Goal: Task Accomplishment & Management: Use online tool/utility

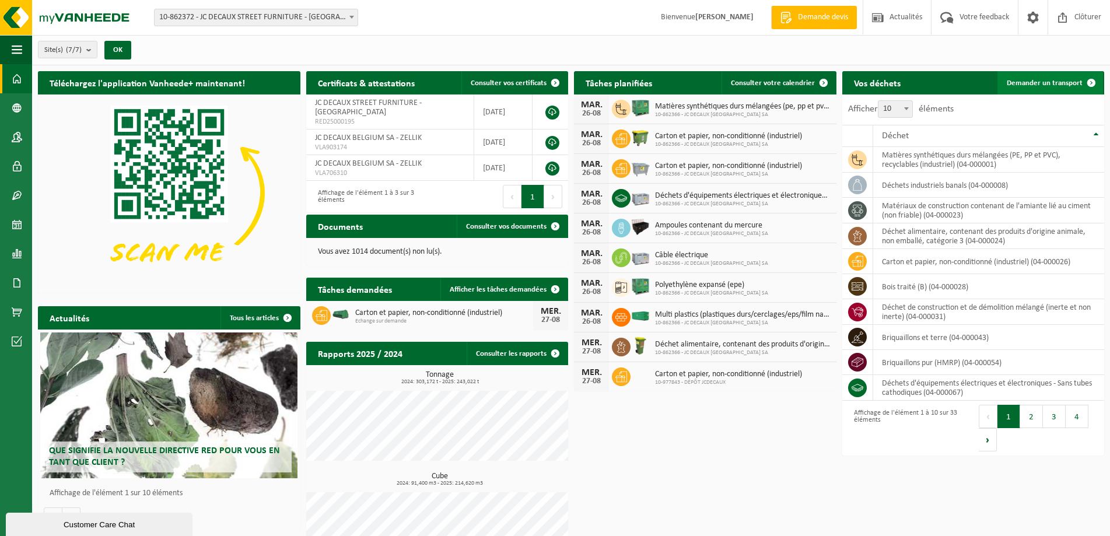
click at [1045, 84] on span "Demander un transport" at bounding box center [1045, 83] width 76 height 8
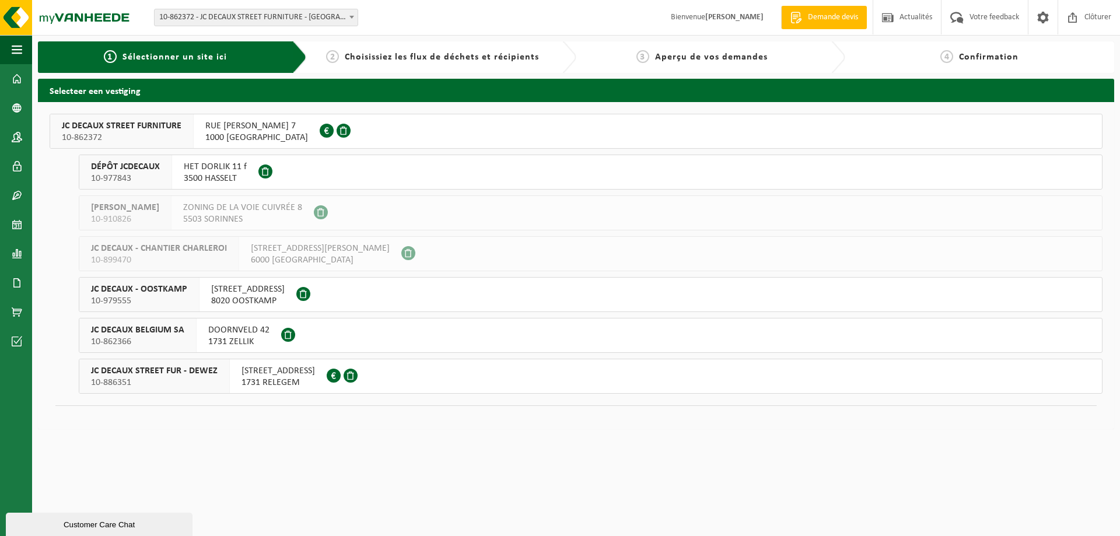
click at [236, 334] on span "DOORNVELD 42" at bounding box center [238, 330] width 61 height 12
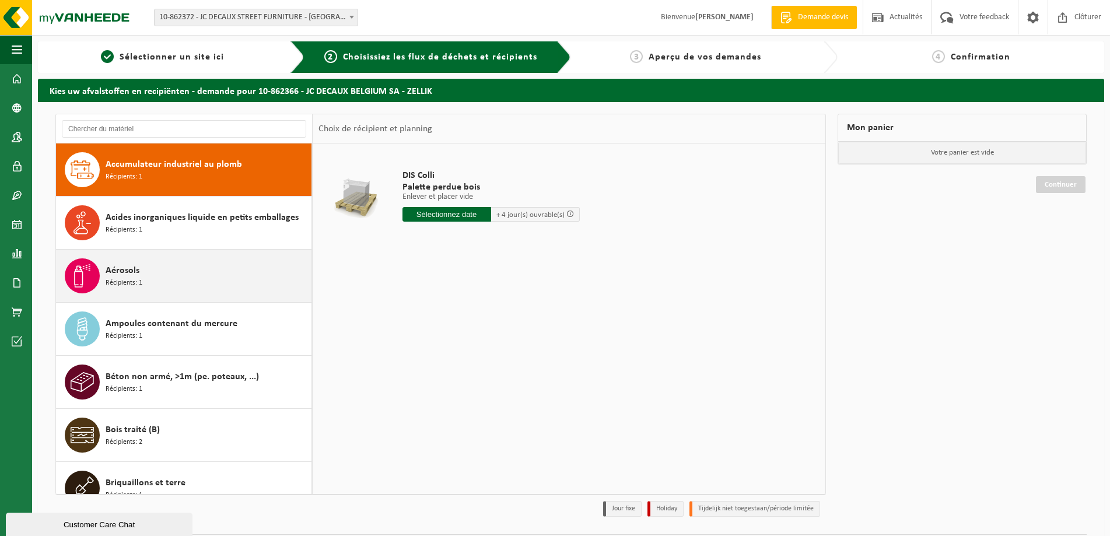
click at [111, 271] on span "Aérosols" at bounding box center [123, 271] width 34 height 14
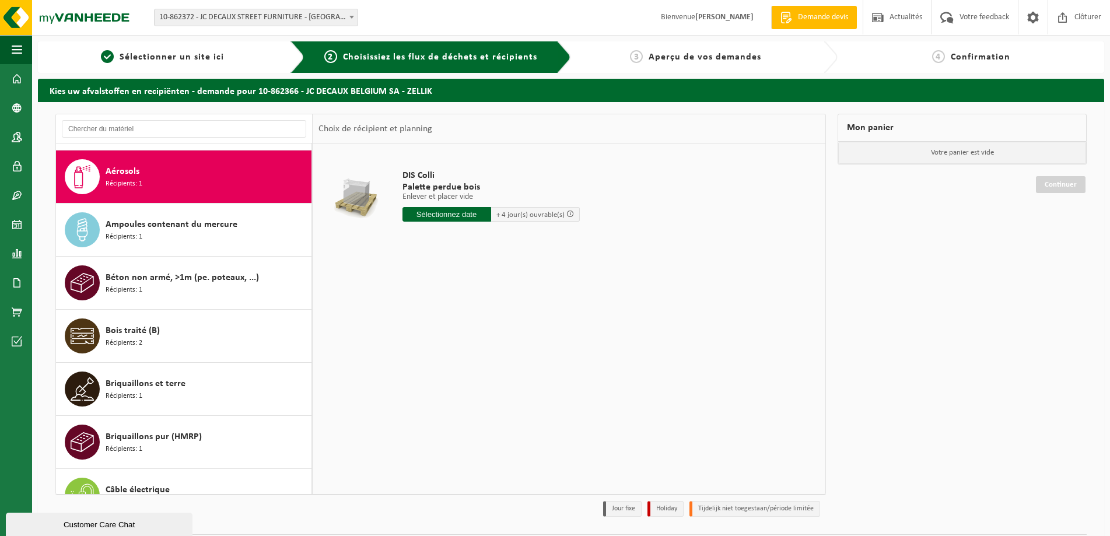
scroll to position [106, 0]
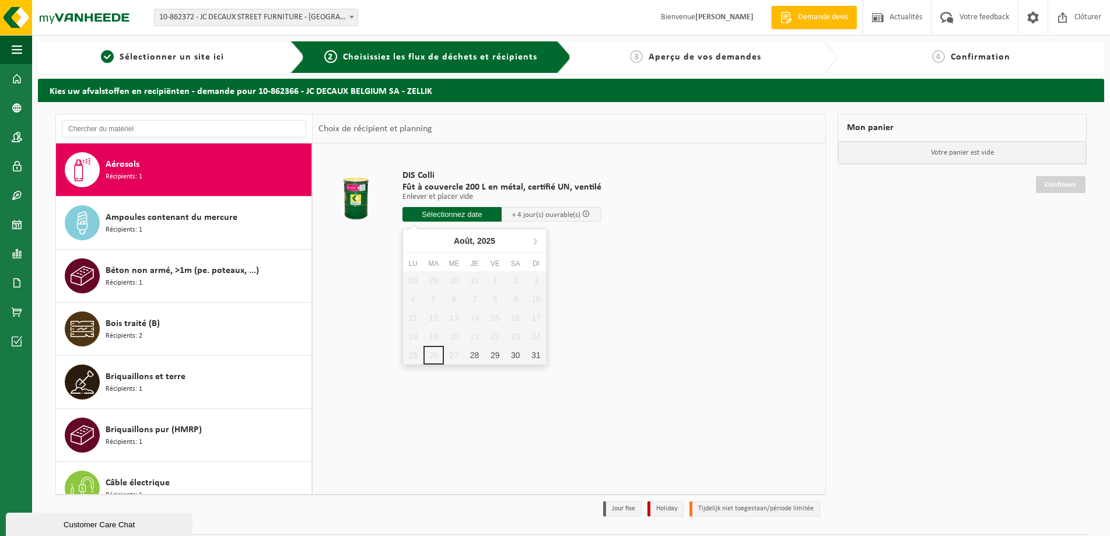
click at [460, 214] on input "text" at bounding box center [453, 214] width 100 height 15
click at [537, 240] on icon at bounding box center [535, 241] width 19 height 19
click at [411, 278] on div "1" at bounding box center [413, 280] width 20 height 19
type input "à partir de 2025-09-01"
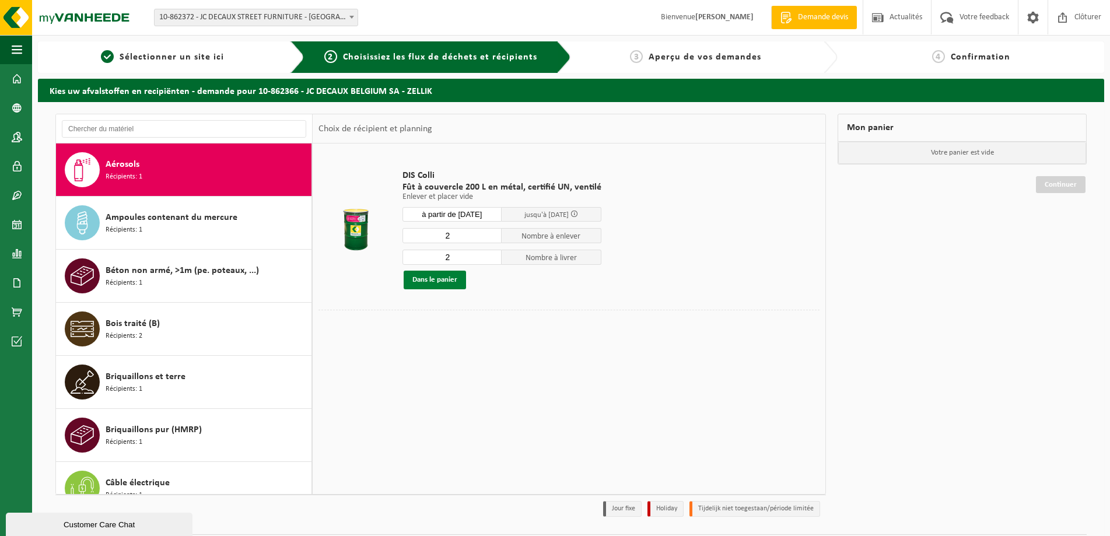
click at [438, 280] on button "Dans le panier" at bounding box center [435, 280] width 62 height 19
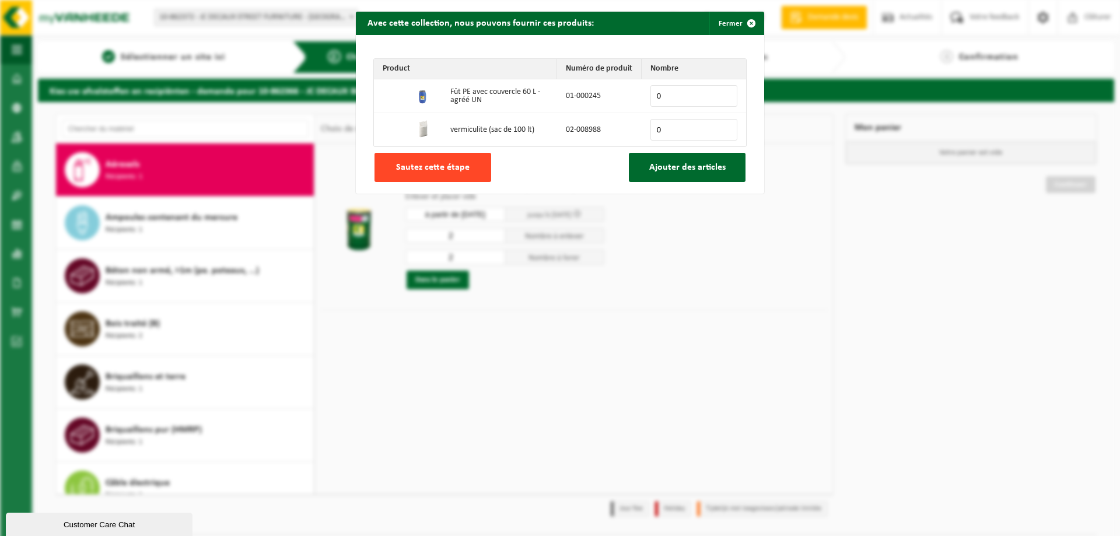
drag, startPoint x: 416, startPoint y: 165, endPoint x: 425, endPoint y: 166, distance: 8.8
click at [417, 166] on span "Sautez cette étape" at bounding box center [433, 167] width 74 height 9
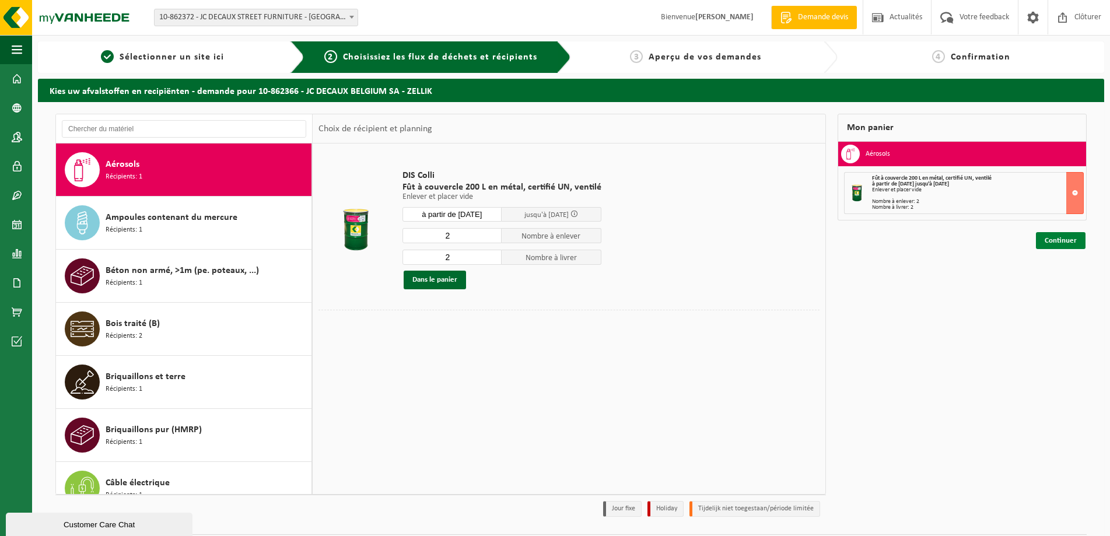
click at [1059, 243] on link "Continuer" at bounding box center [1061, 240] width 50 height 17
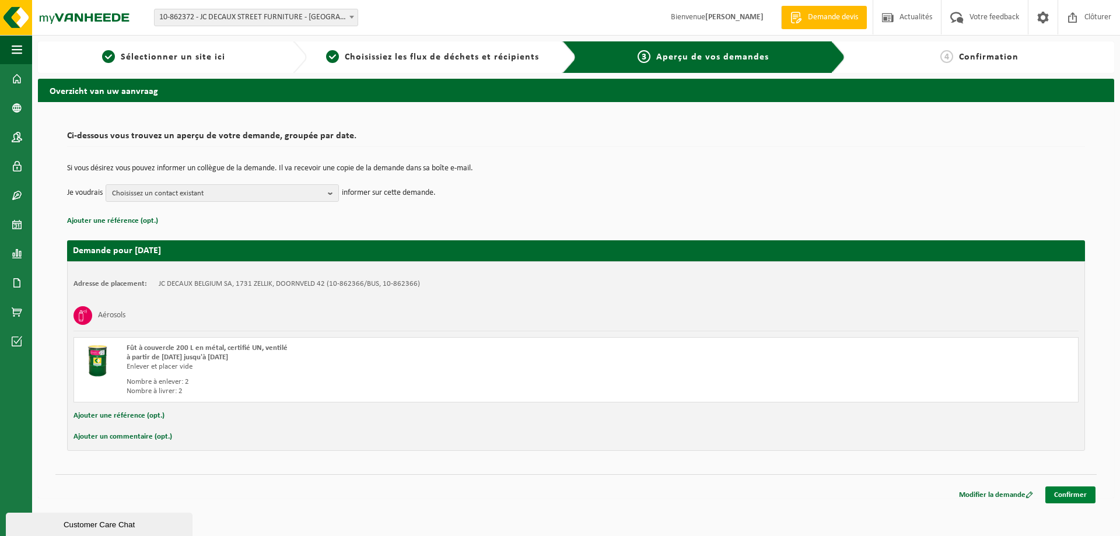
click at [1068, 493] on link "Confirmer" at bounding box center [1070, 495] width 50 height 17
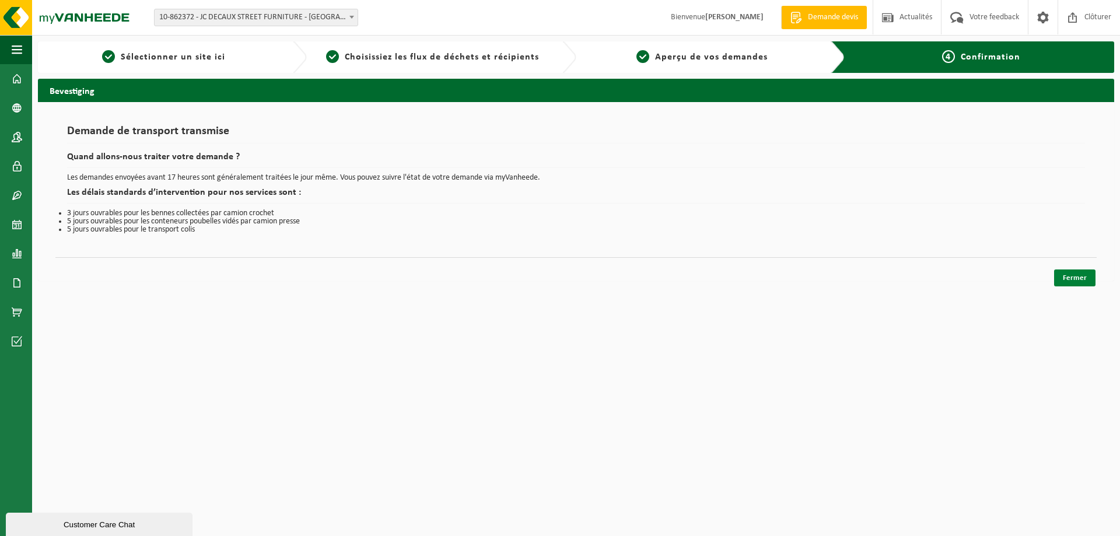
click at [1076, 273] on link "Fermer" at bounding box center [1074, 278] width 41 height 17
